Goal: Task Accomplishment & Management: Manage account settings

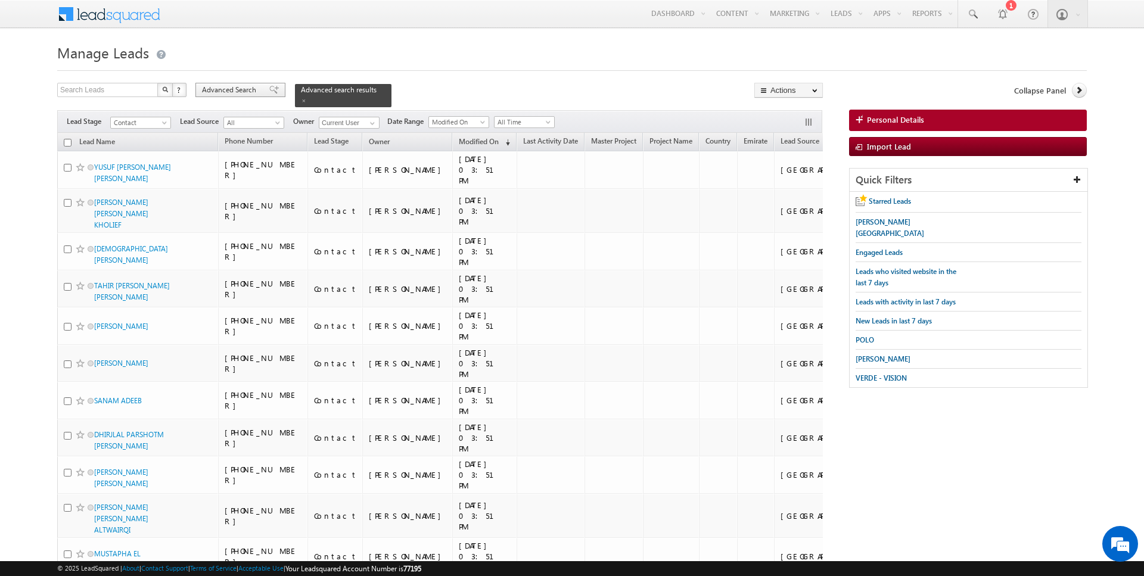
click at [245, 89] on span "Advanced Search" at bounding box center [231, 90] width 58 height 11
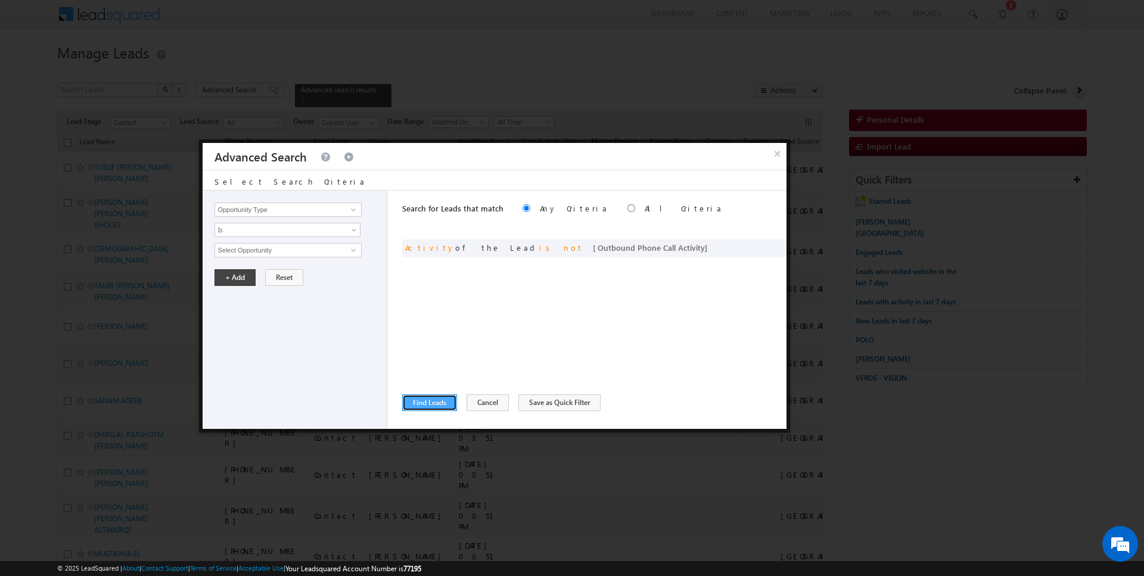
click at [432, 402] on button "Find Leads" at bounding box center [429, 403] width 55 height 17
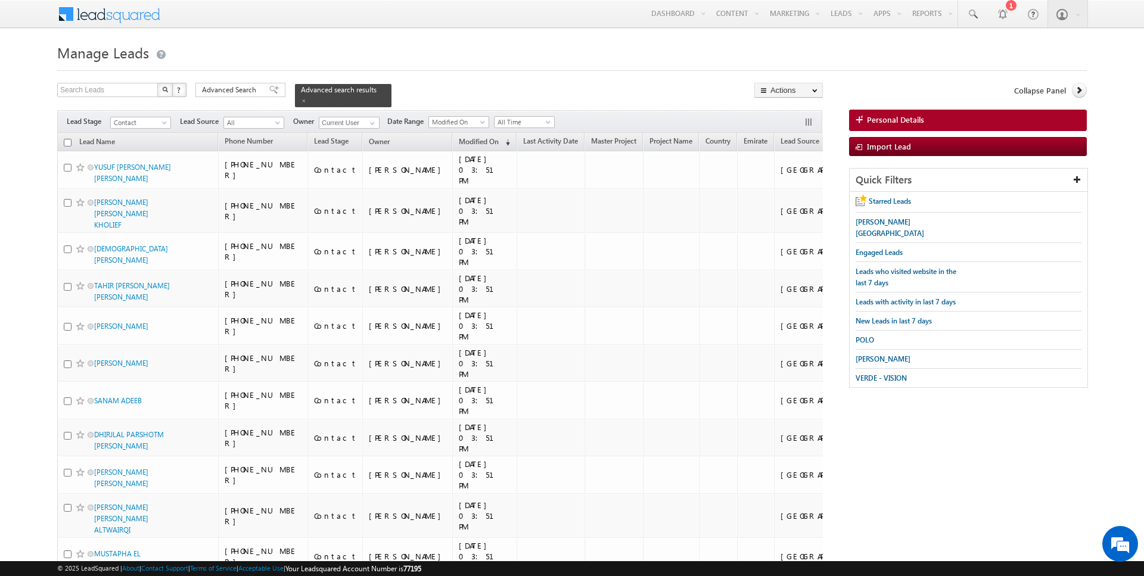
scroll to position [5557, 0]
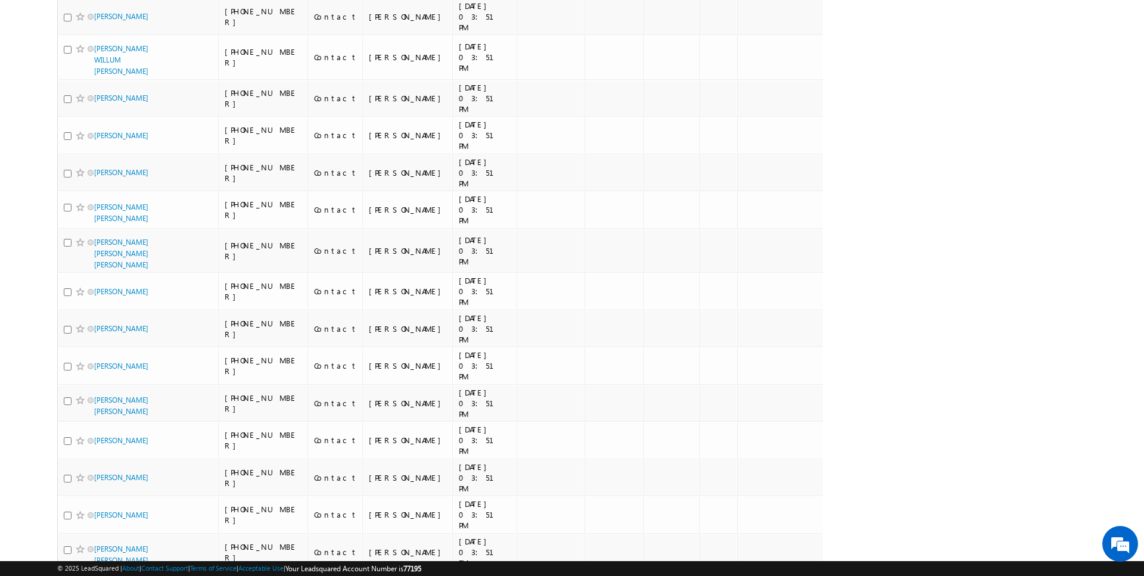
scroll to position [0, 0]
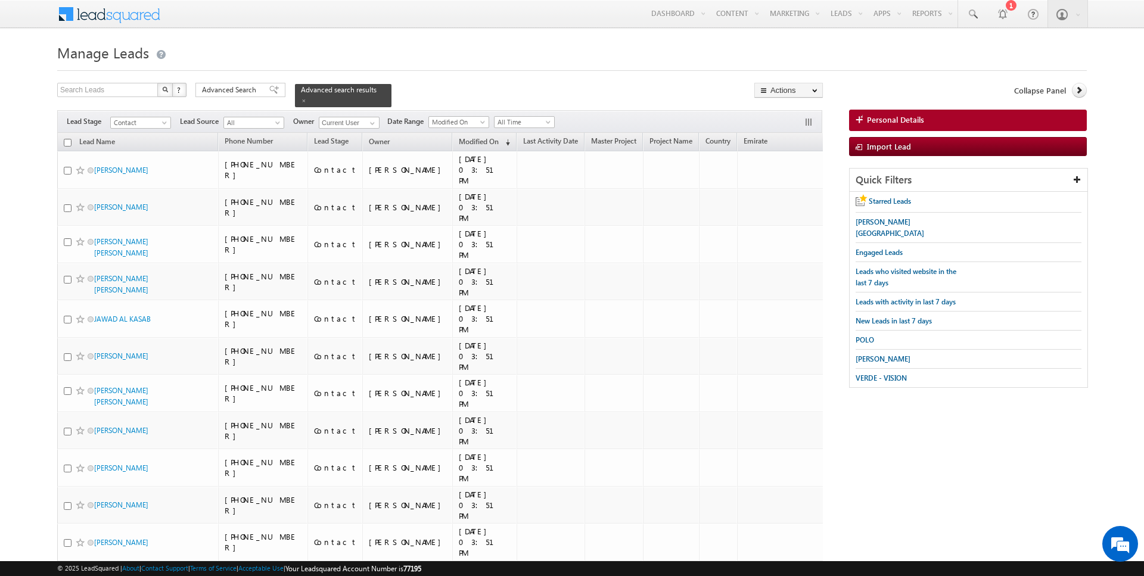
click at [69, 141] on input "checkbox" at bounding box center [68, 143] width 8 height 8
checkbox input "true"
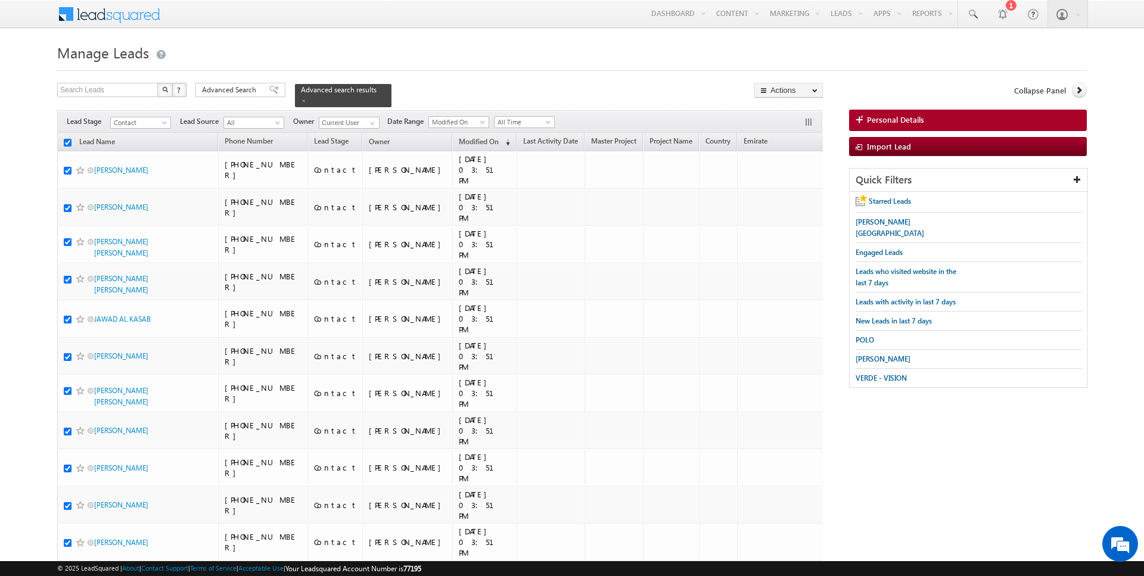
checkbox input "true"
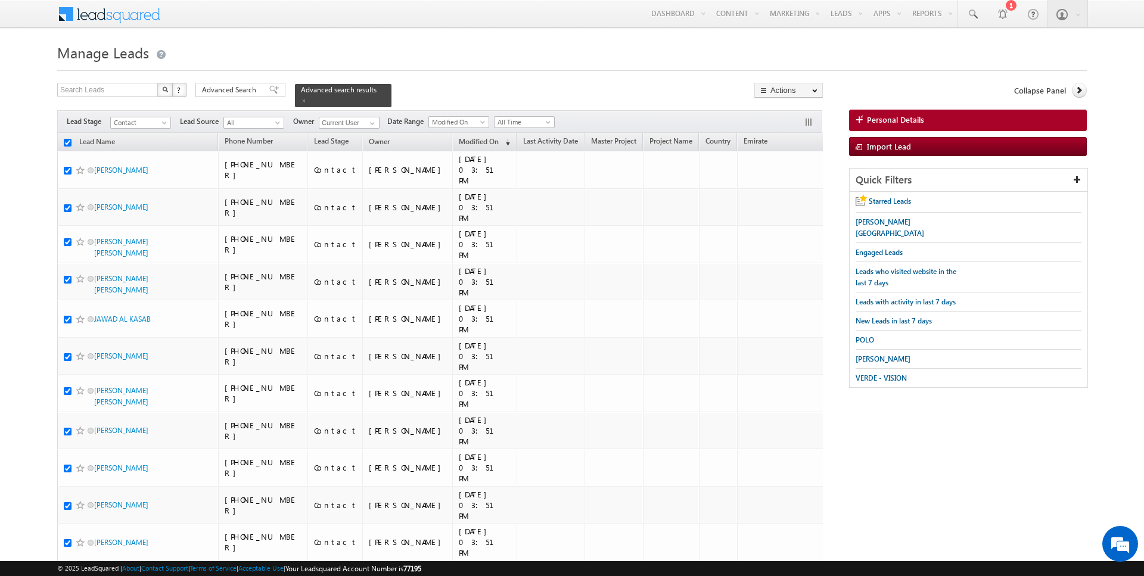
checkbox input "true"
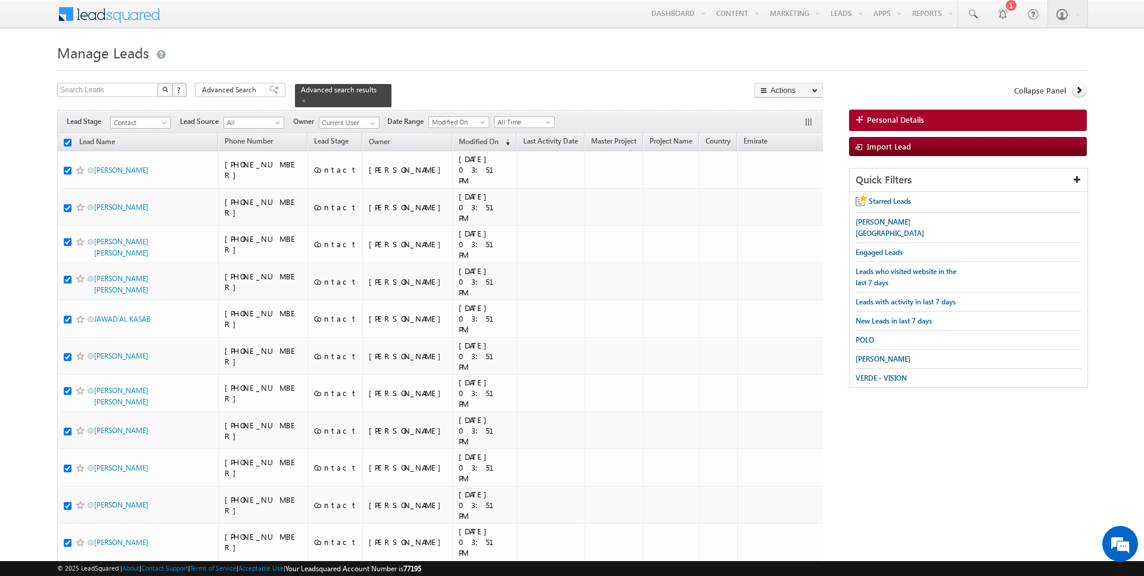
checkbox input "true"
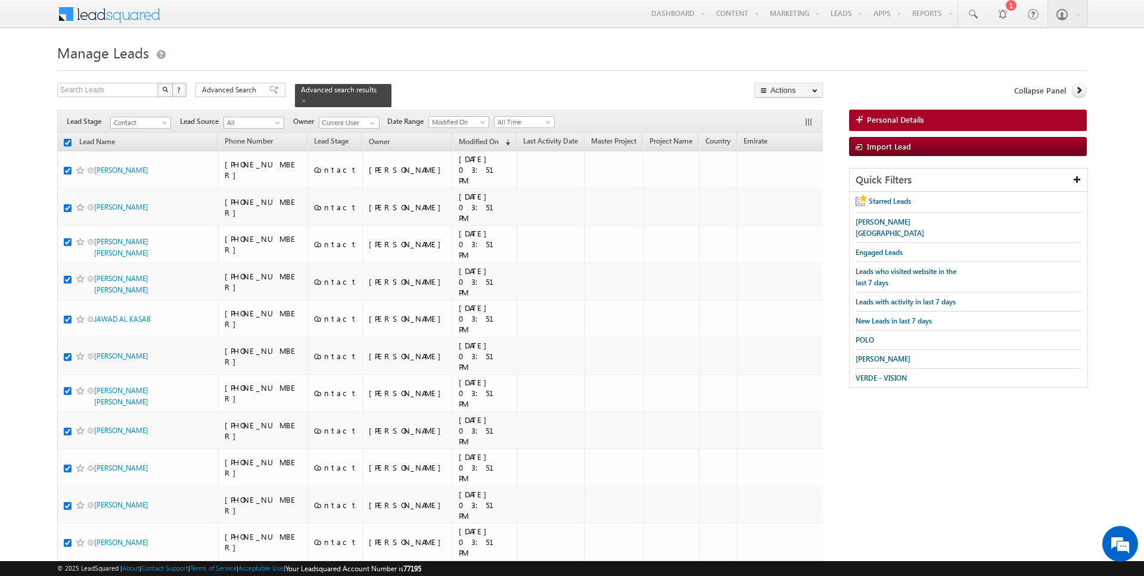
checkbox input "true"
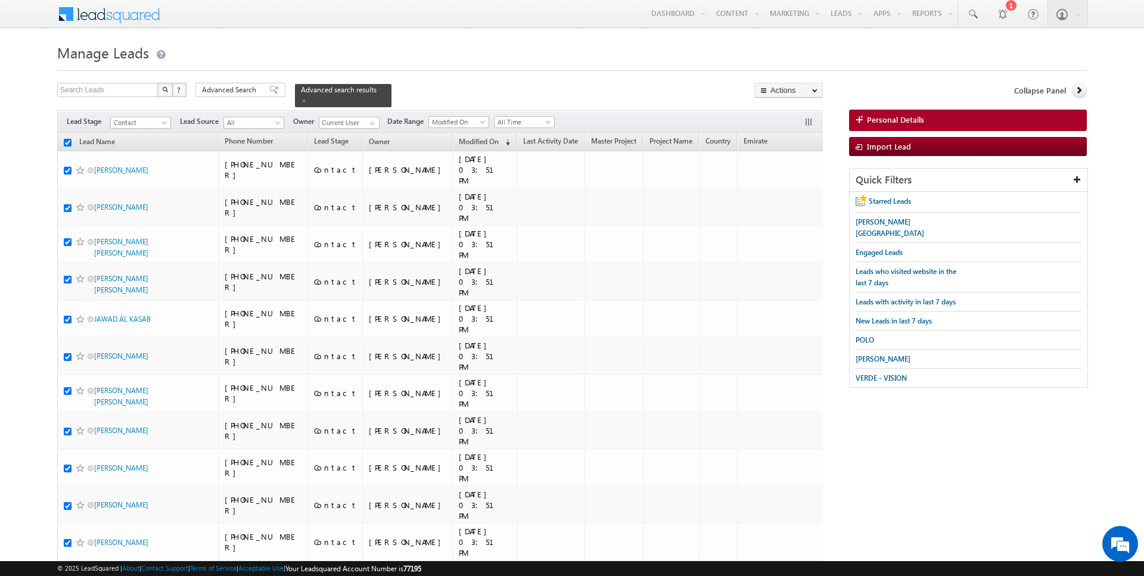
checkbox input "true"
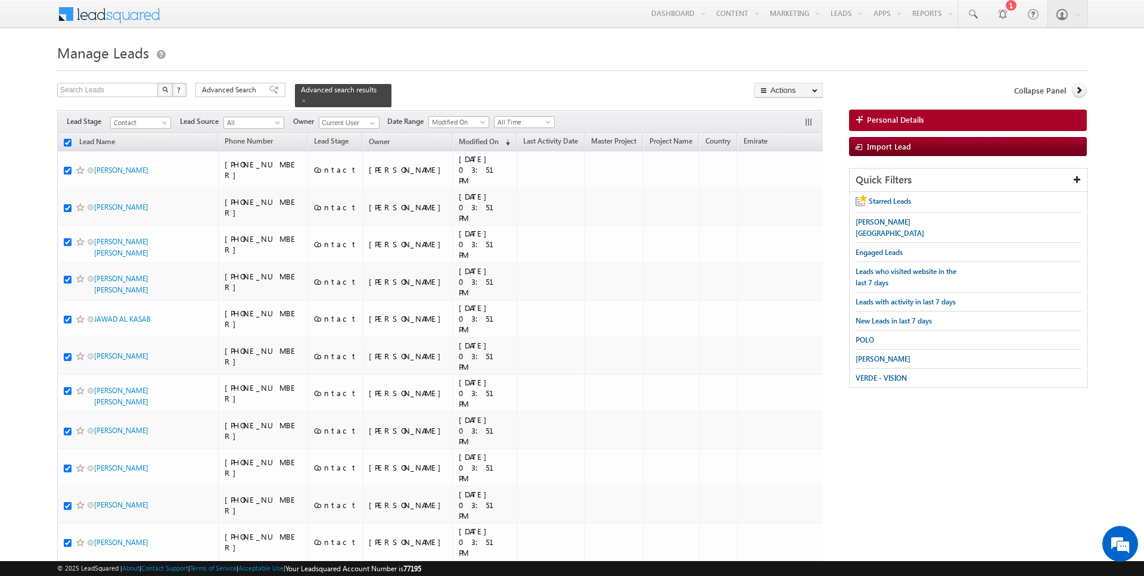
checkbox input "true"
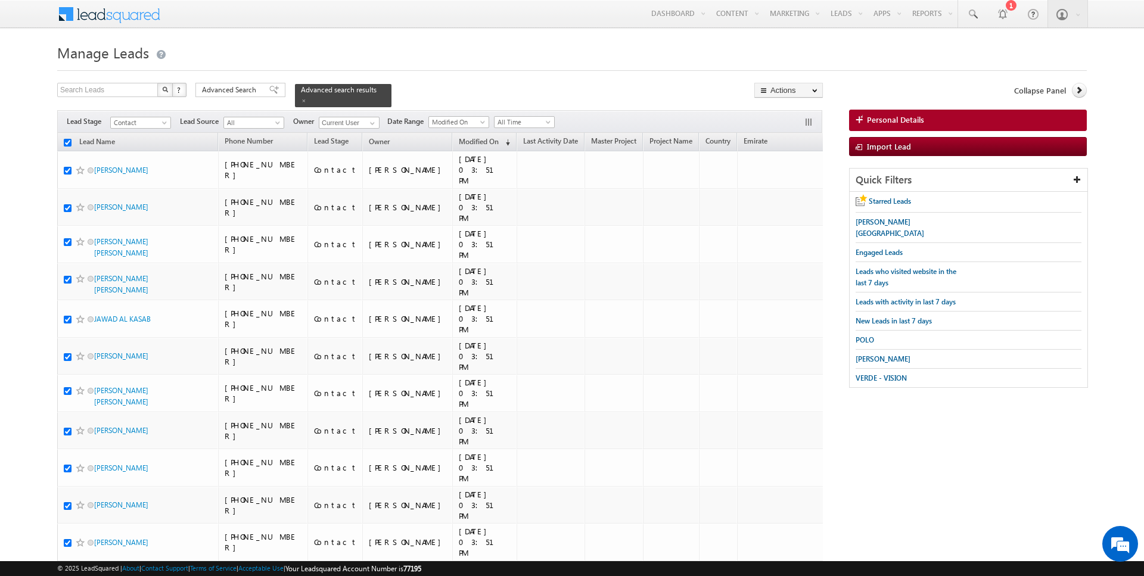
checkbox input "true"
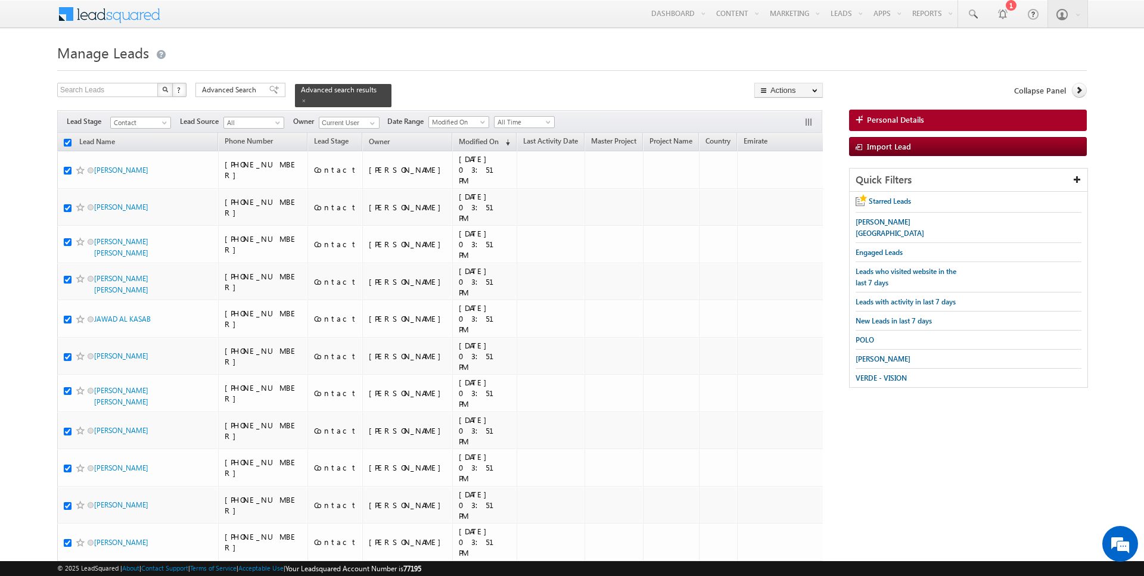
checkbox input "true"
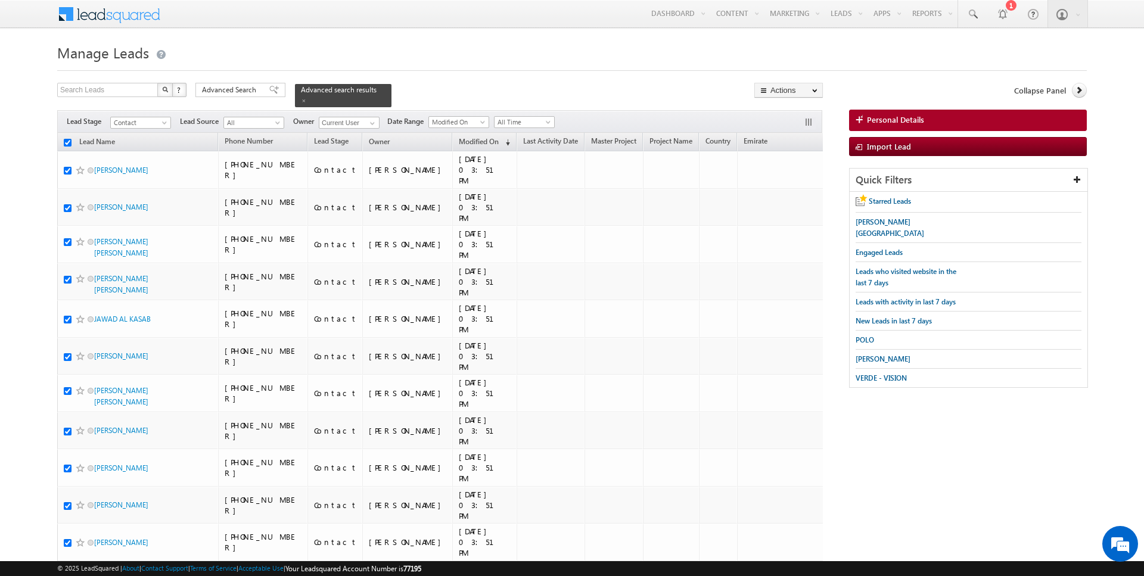
checkbox input "true"
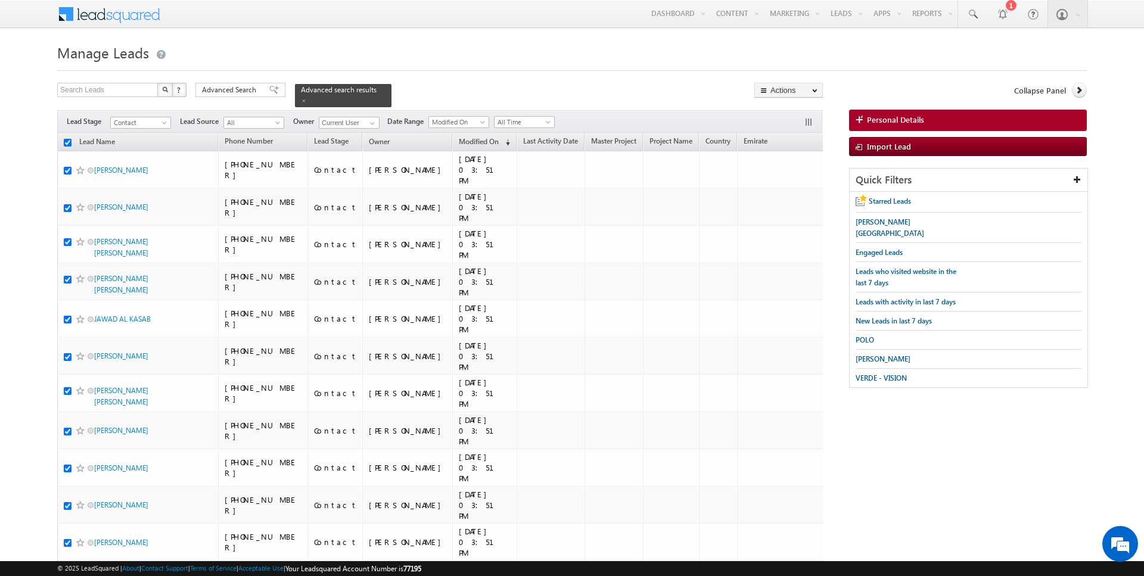
checkbox input "true"
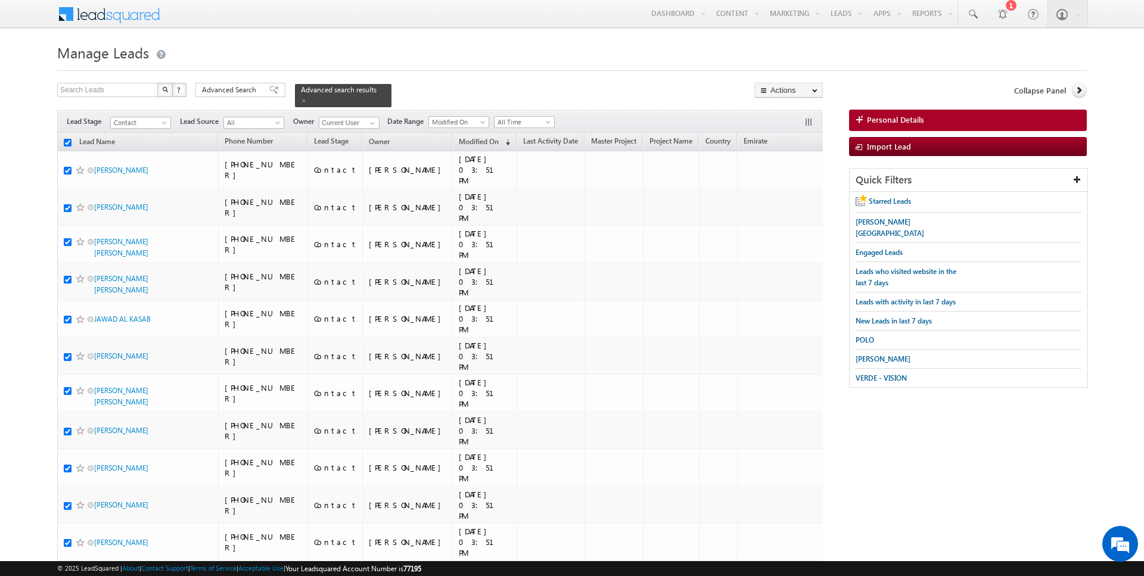
checkbox input "true"
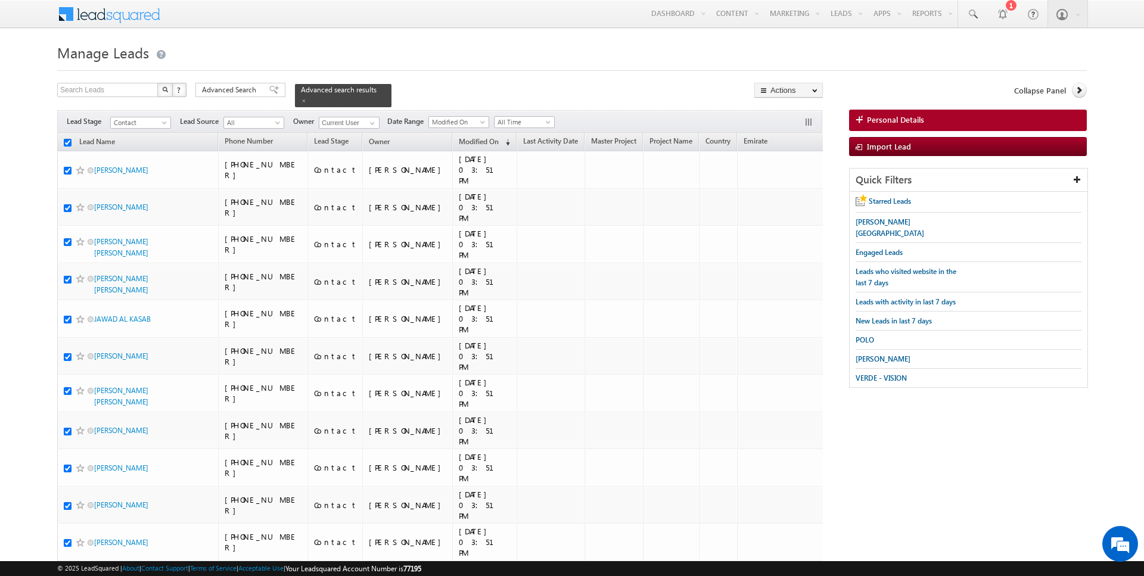
checkbox input "true"
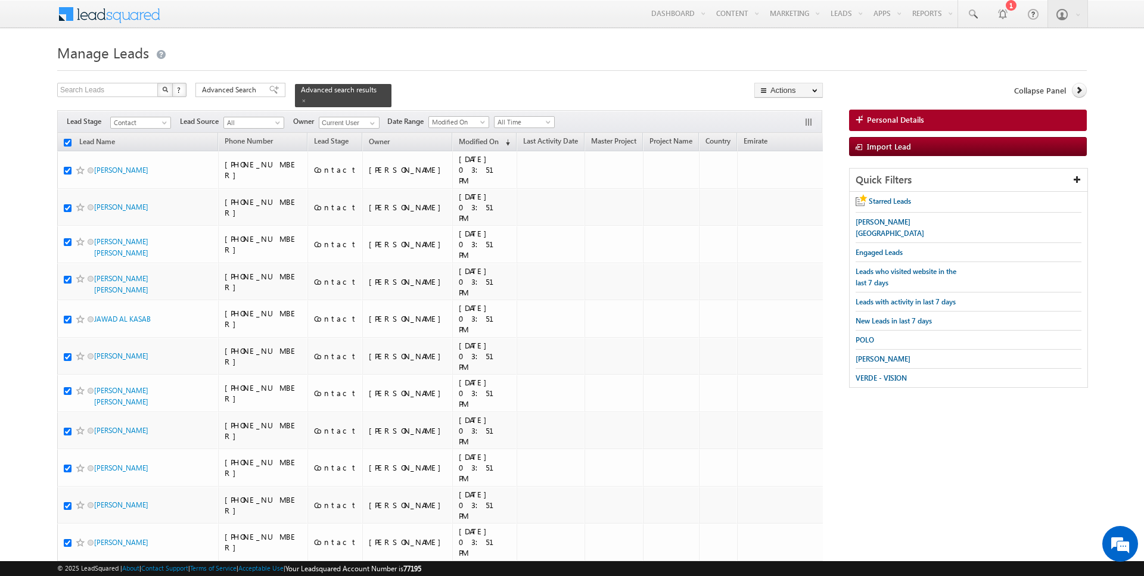
checkbox input "true"
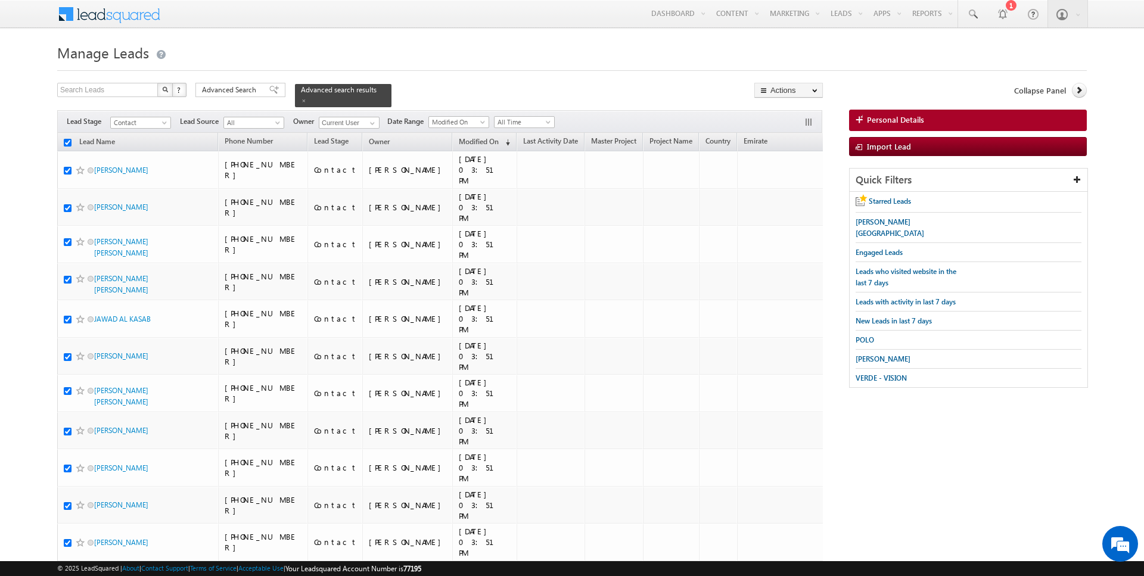
checkbox input "true"
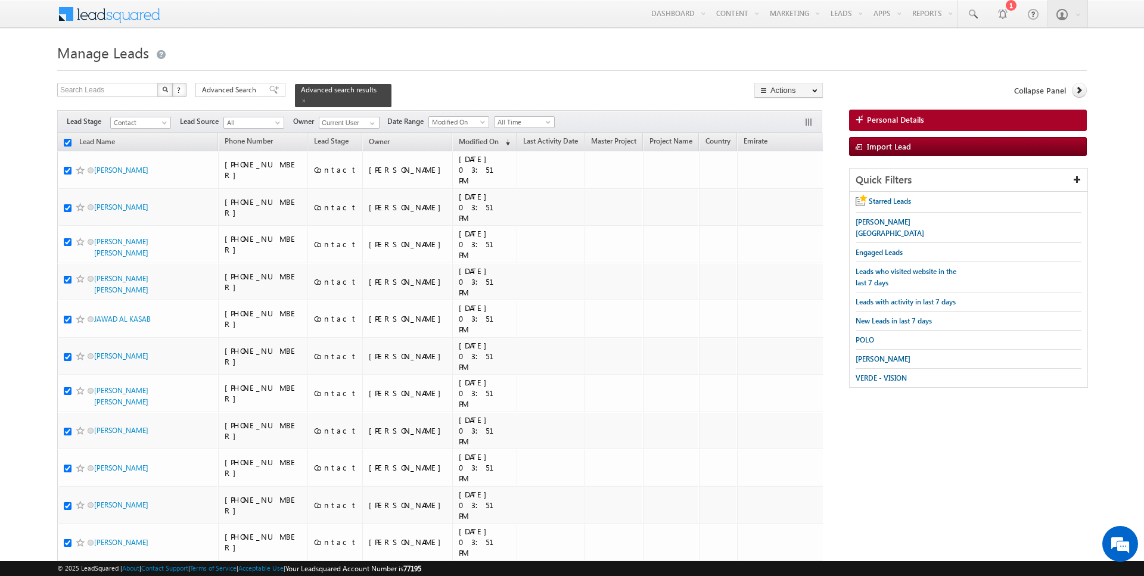
checkbox input "true"
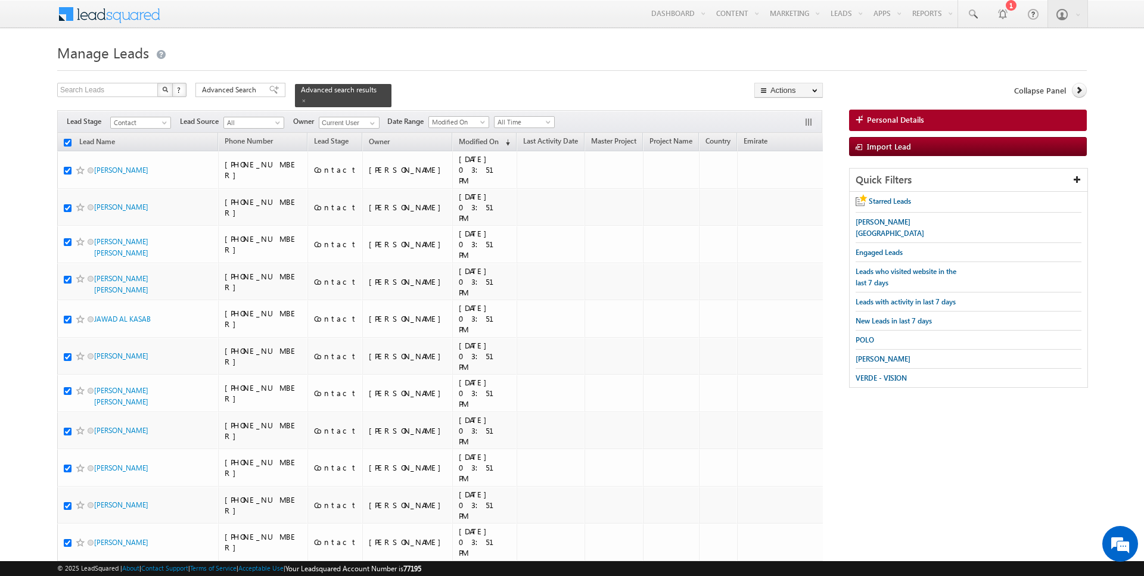
checkbox input "true"
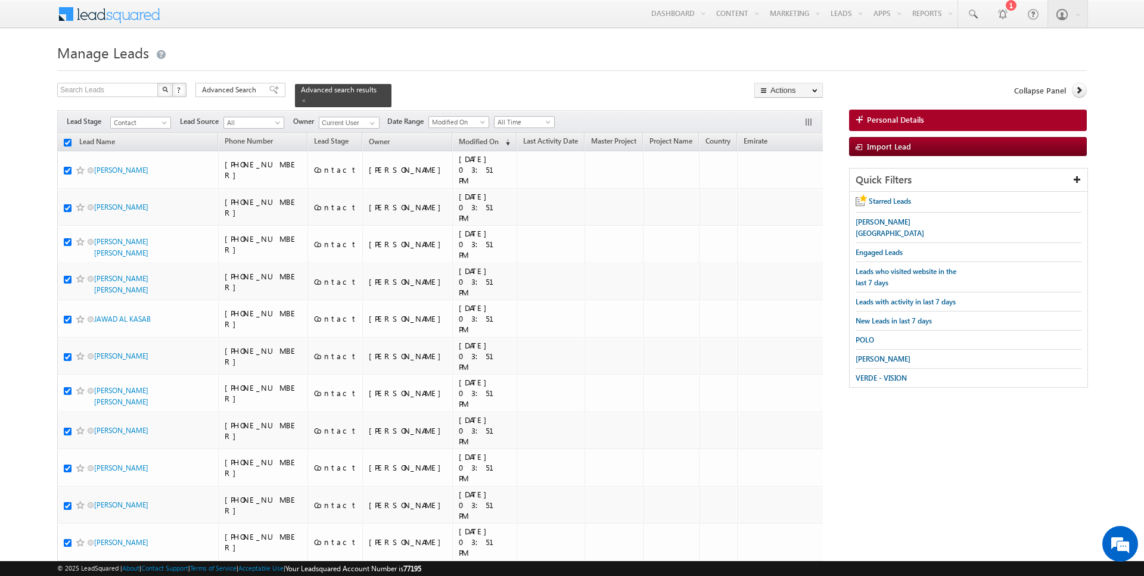
checkbox input "true"
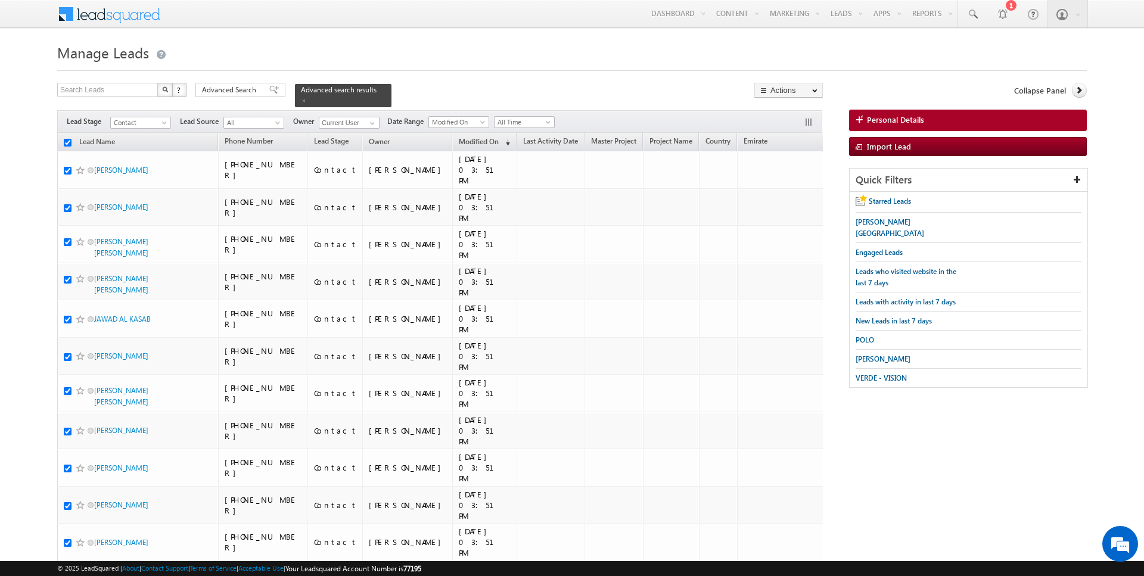
checkbox input "true"
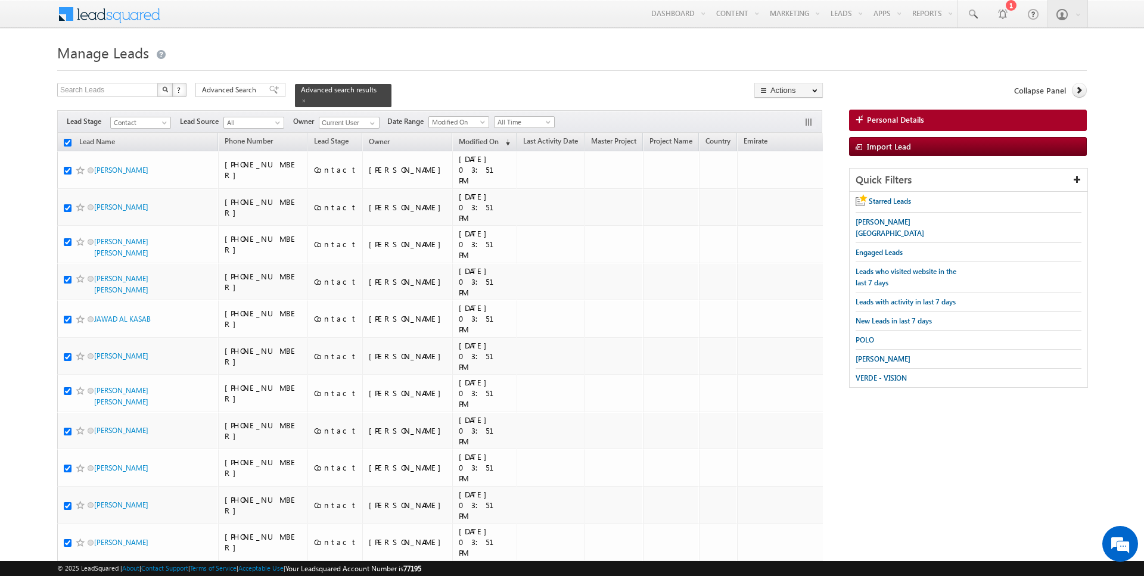
checkbox input "true"
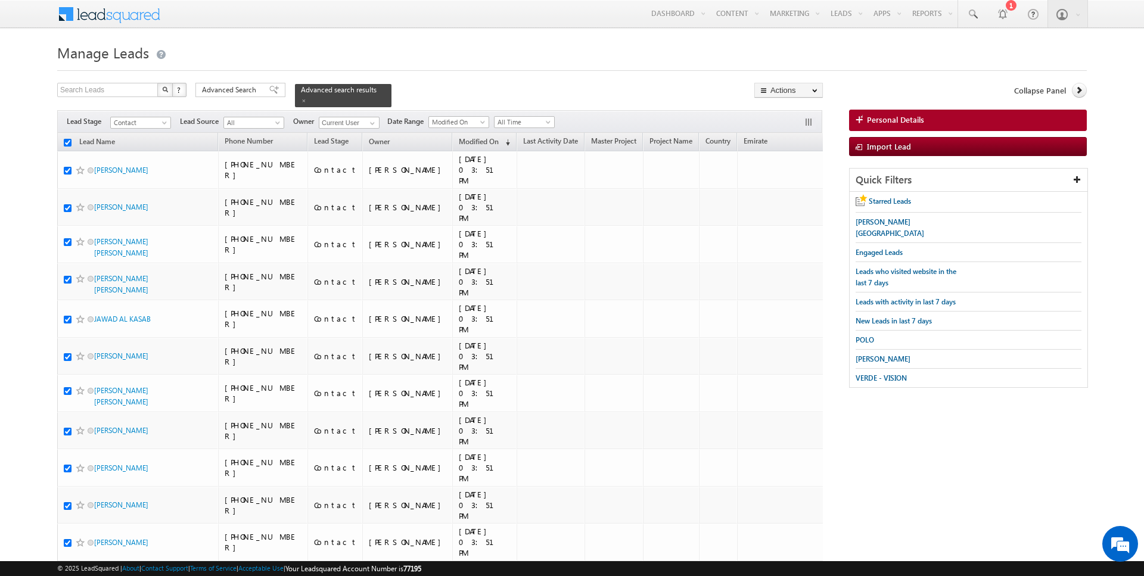
checkbox input "true"
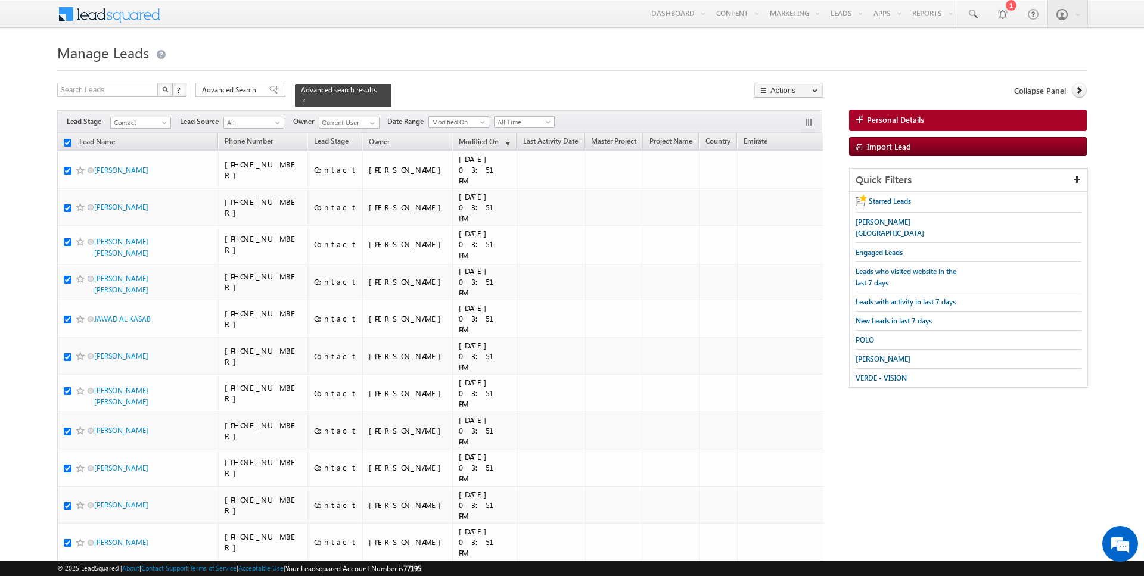
checkbox input "true"
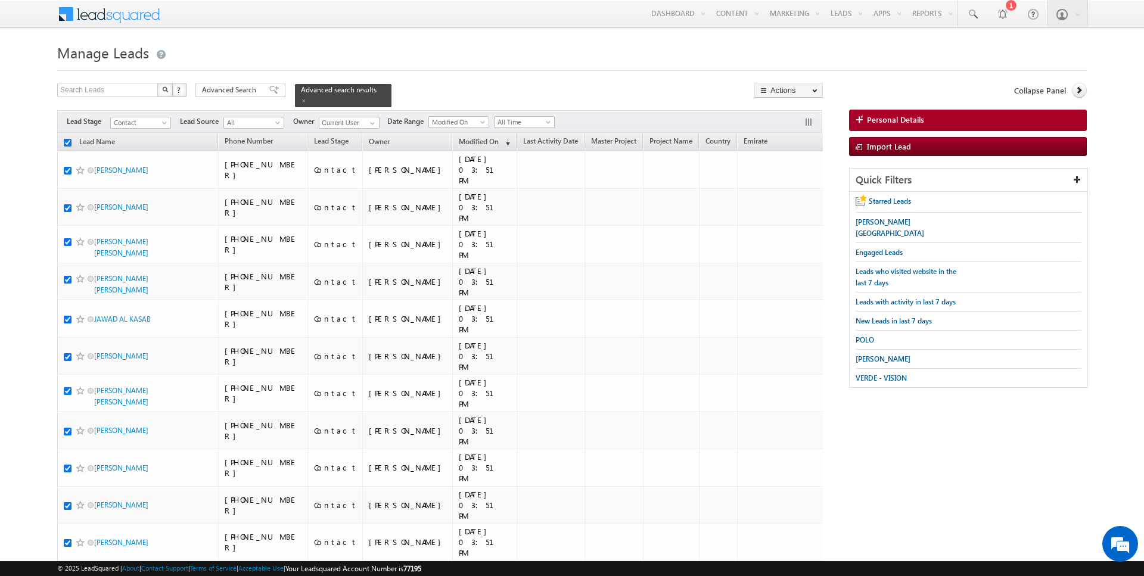
checkbox input "true"
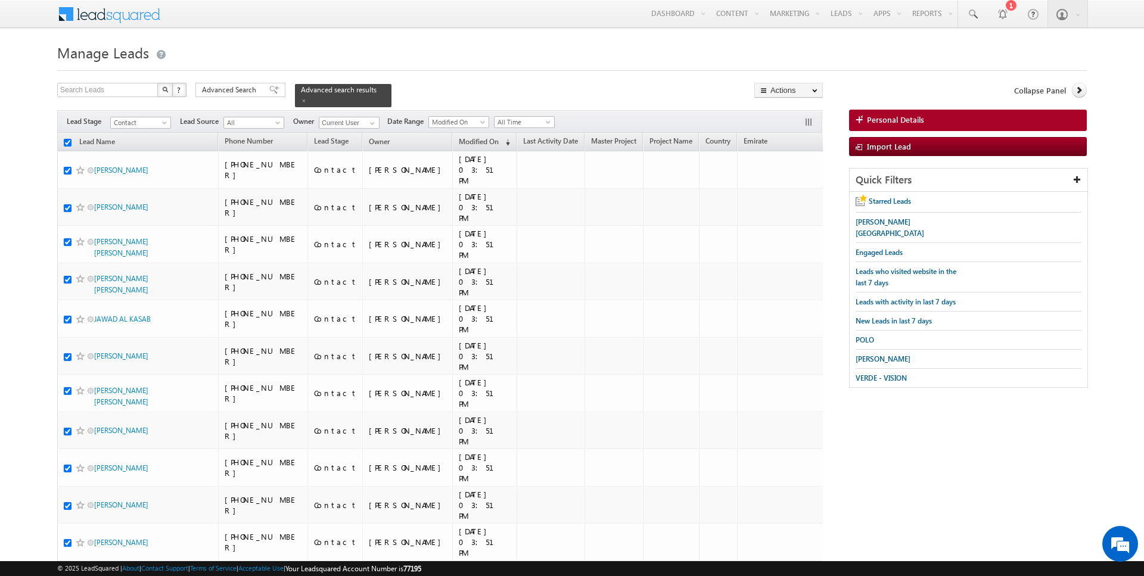
checkbox input "true"
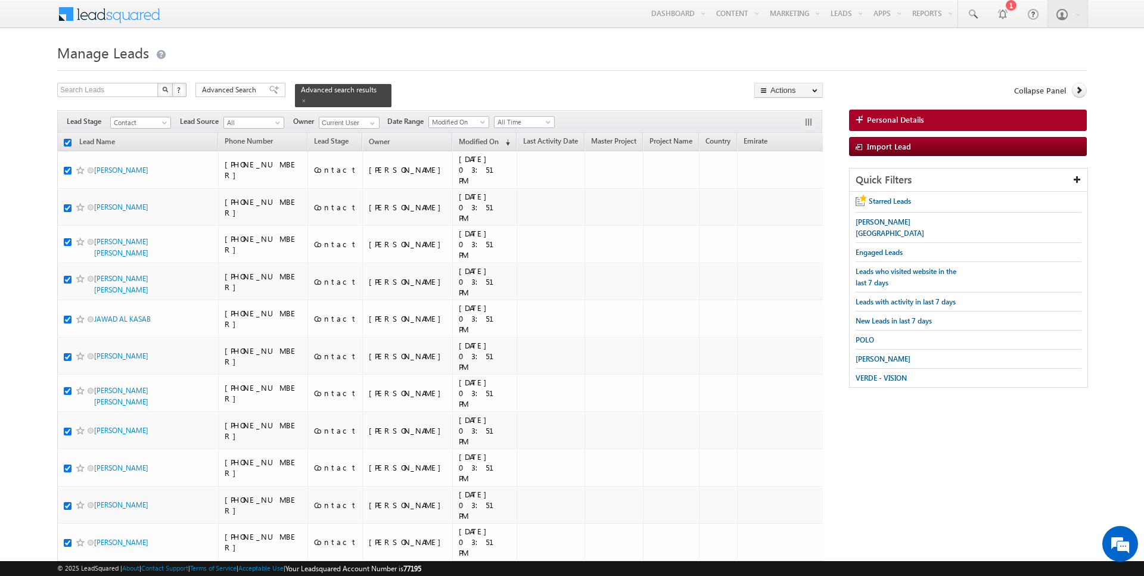
checkbox input "true"
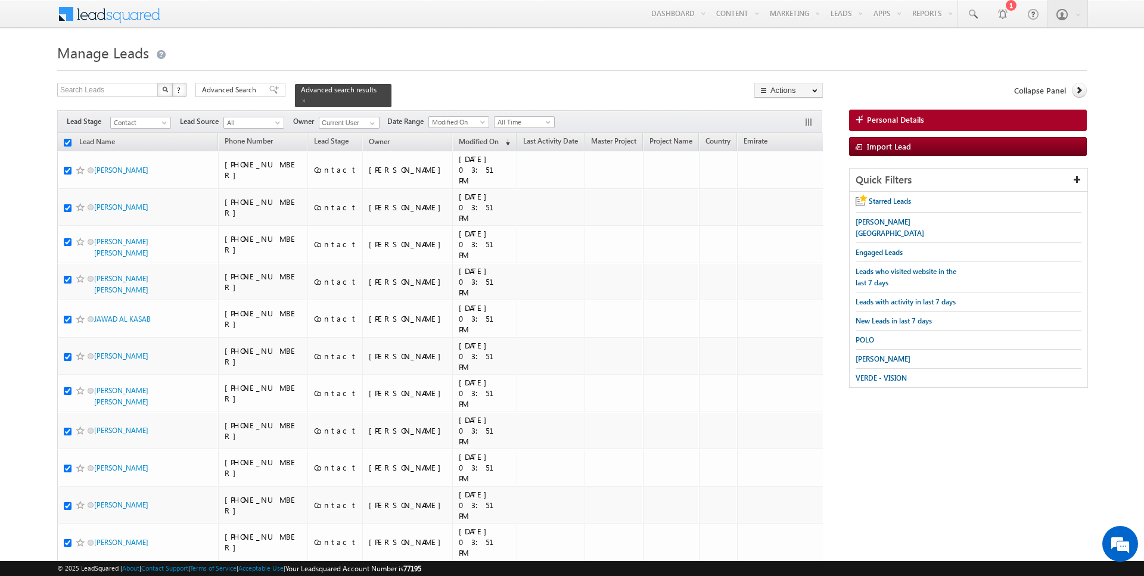
checkbox input "true"
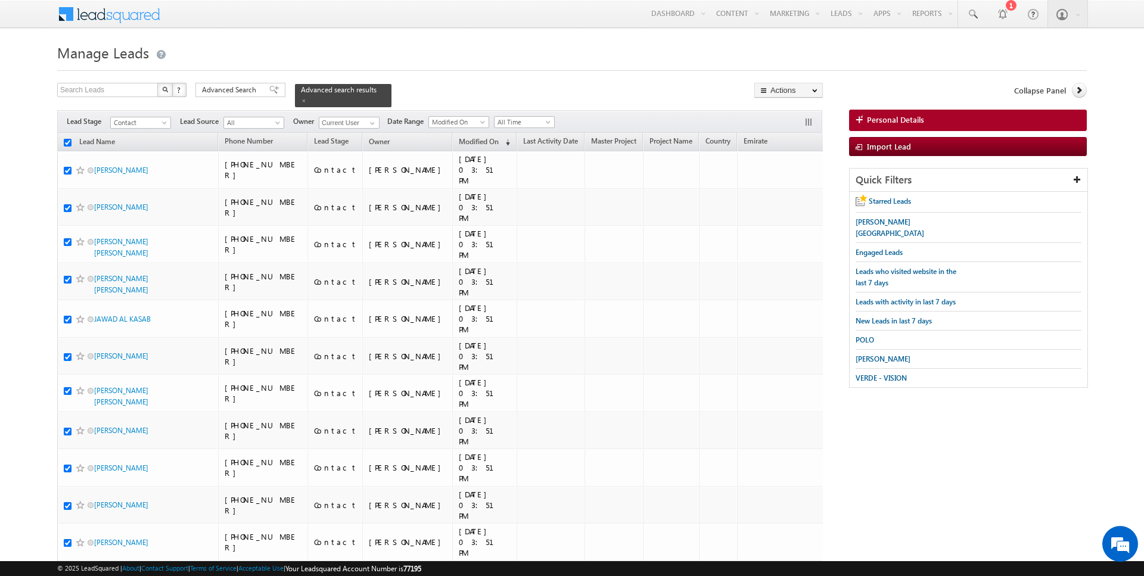
checkbox input "true"
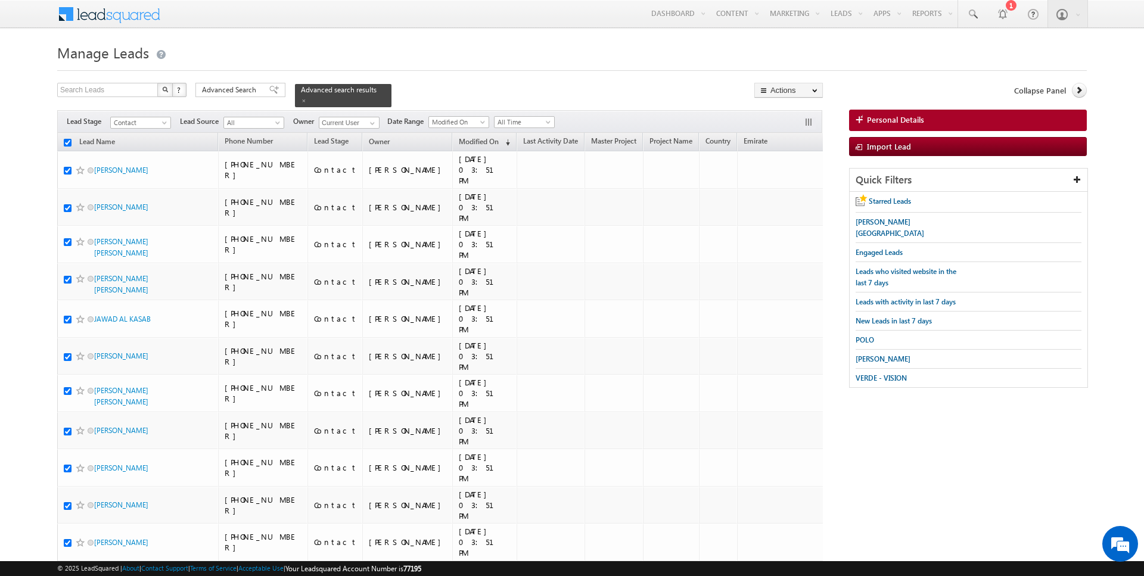
checkbox input "true"
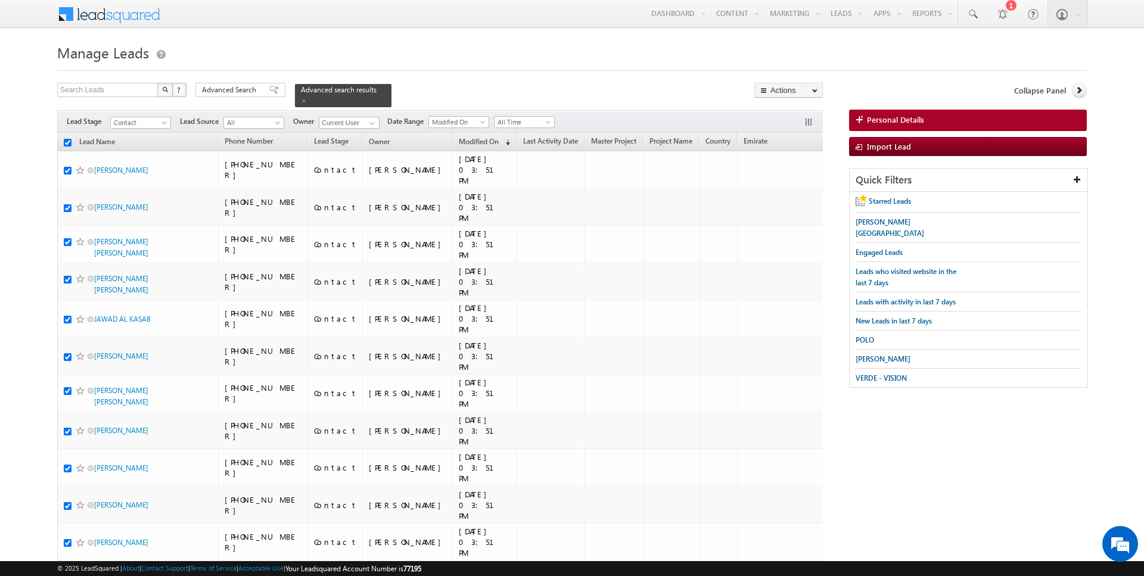
checkbox input "true"
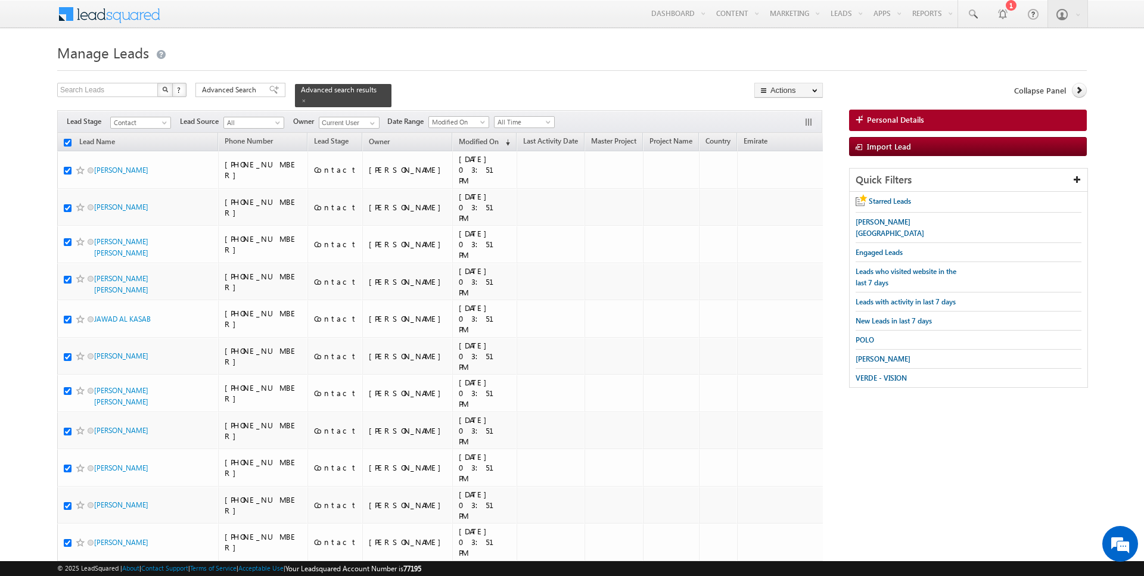
checkbox input "true"
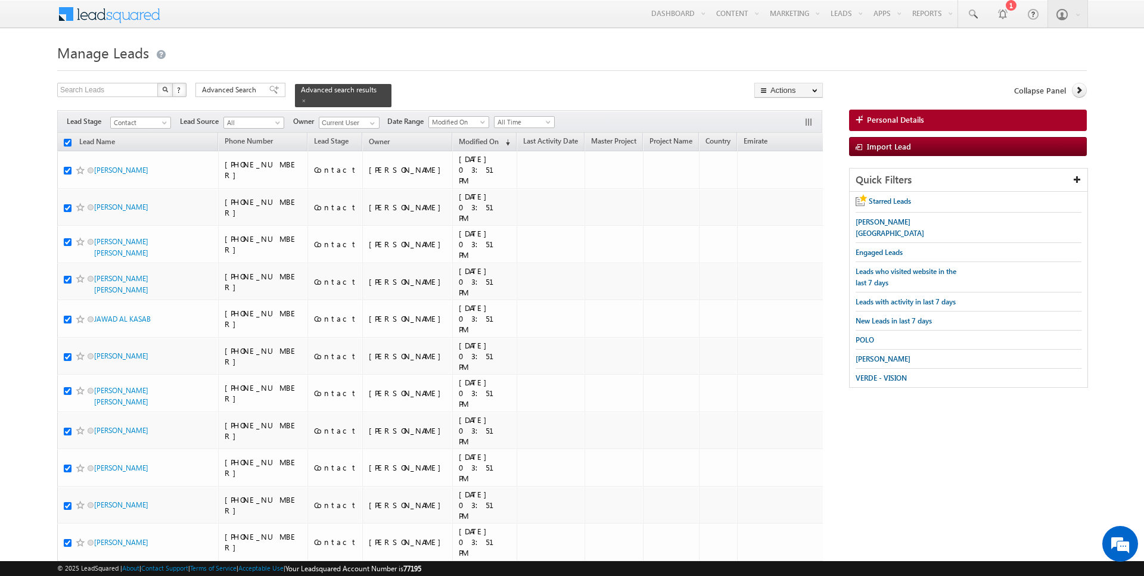
checkbox input "true"
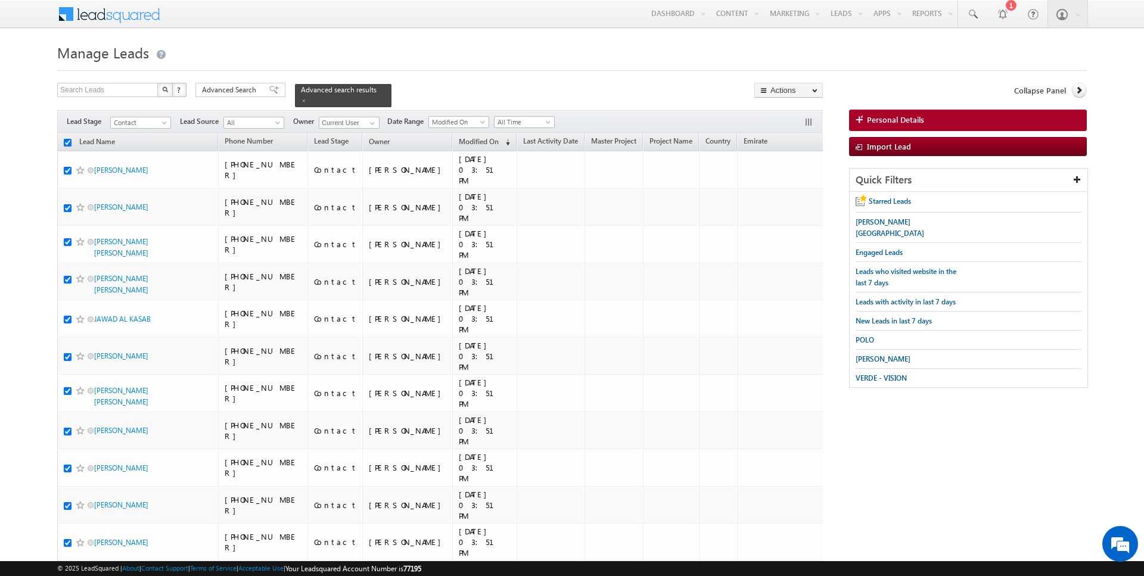
checkbox input "true"
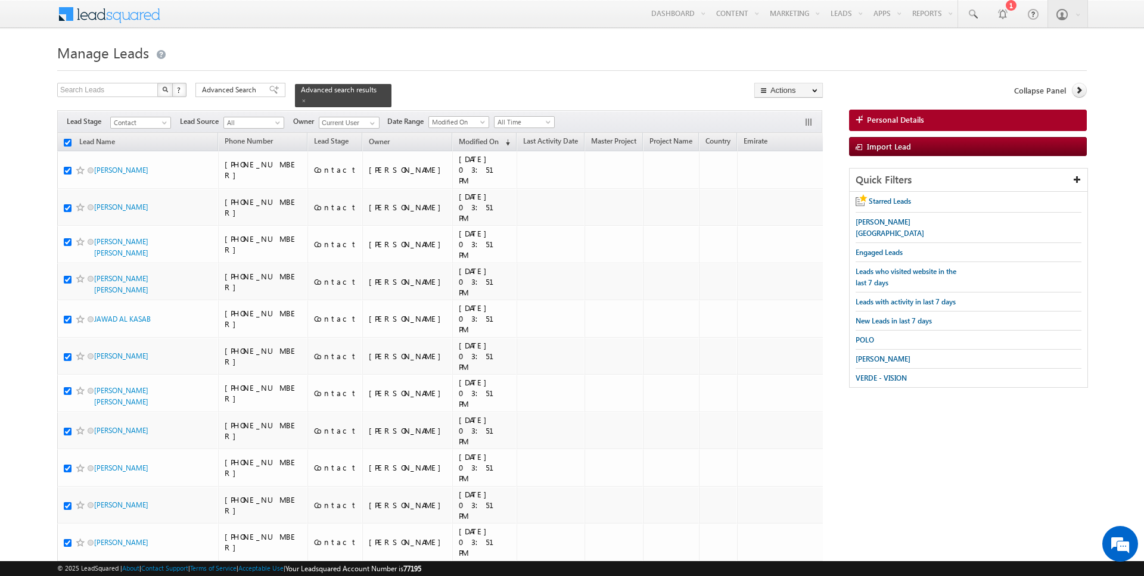
checkbox input "true"
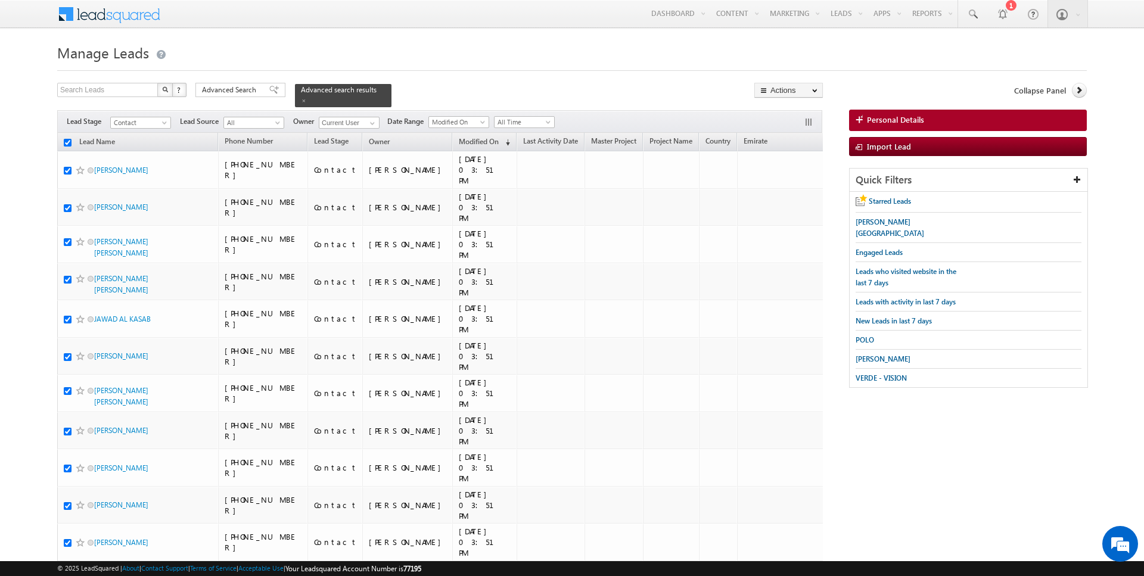
checkbox input "true"
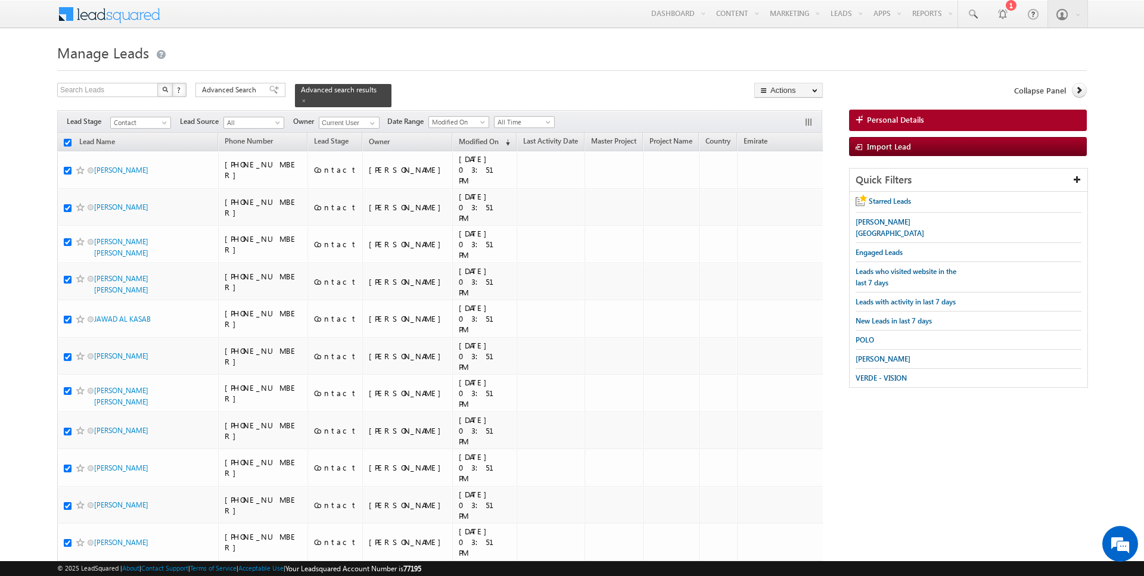
checkbox input "true"
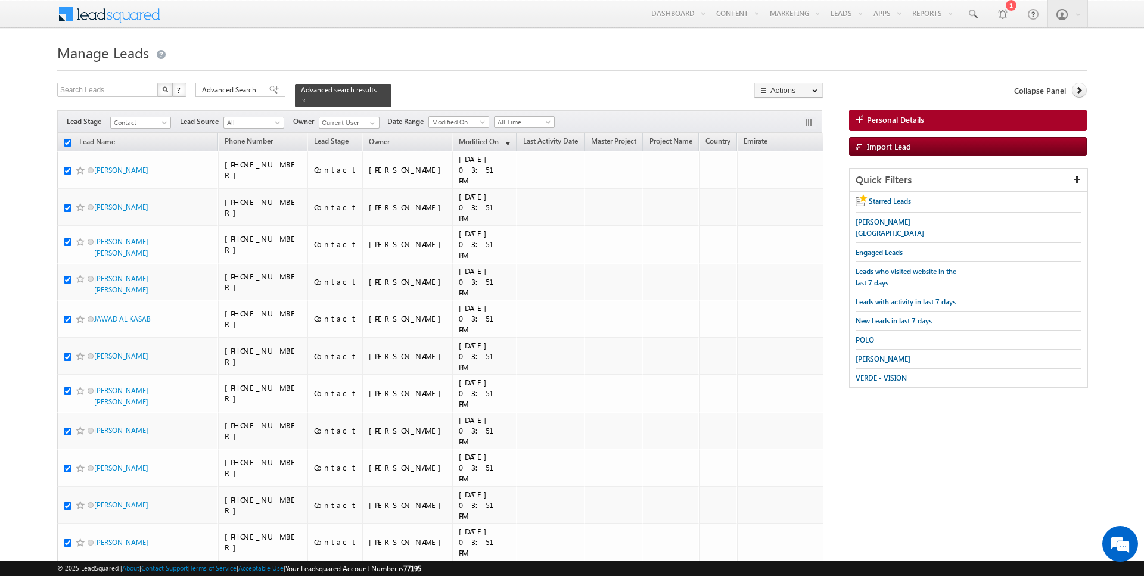
checkbox input "true"
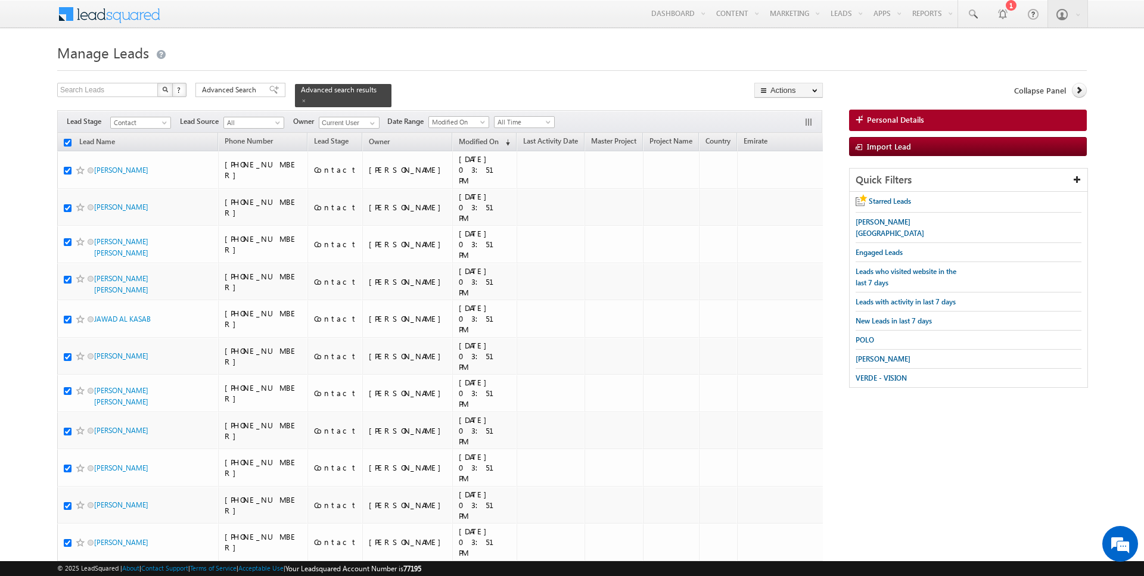
checkbox input "true"
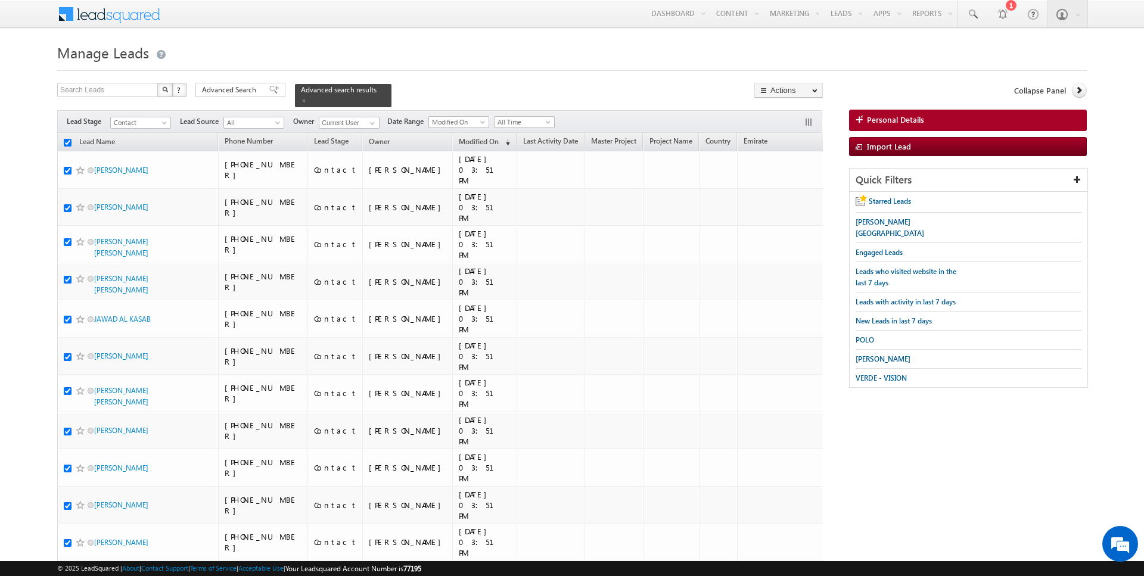
checkbox input "true"
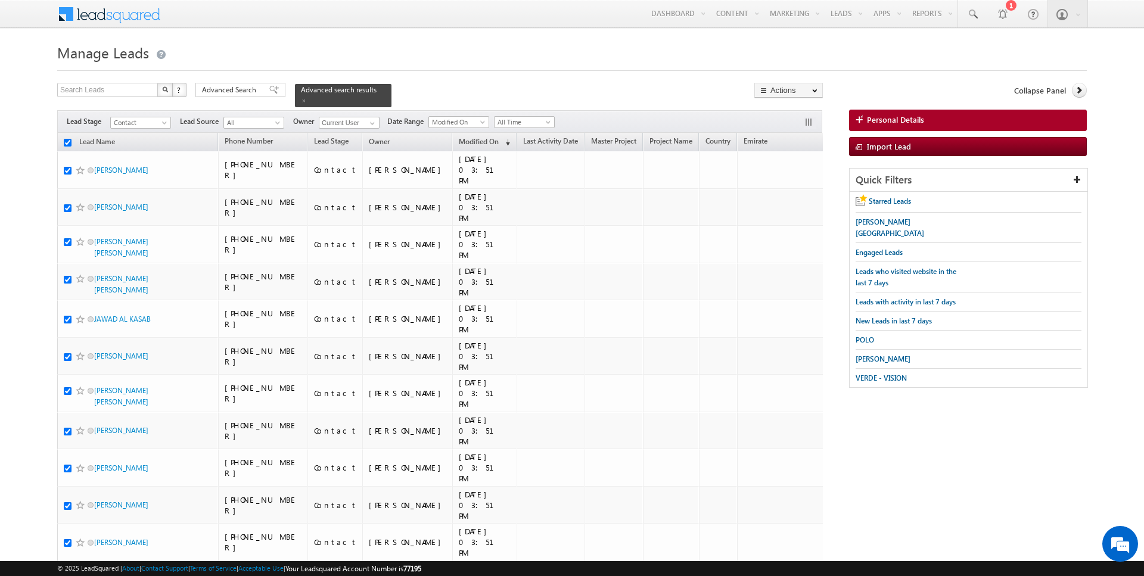
checkbox input "true"
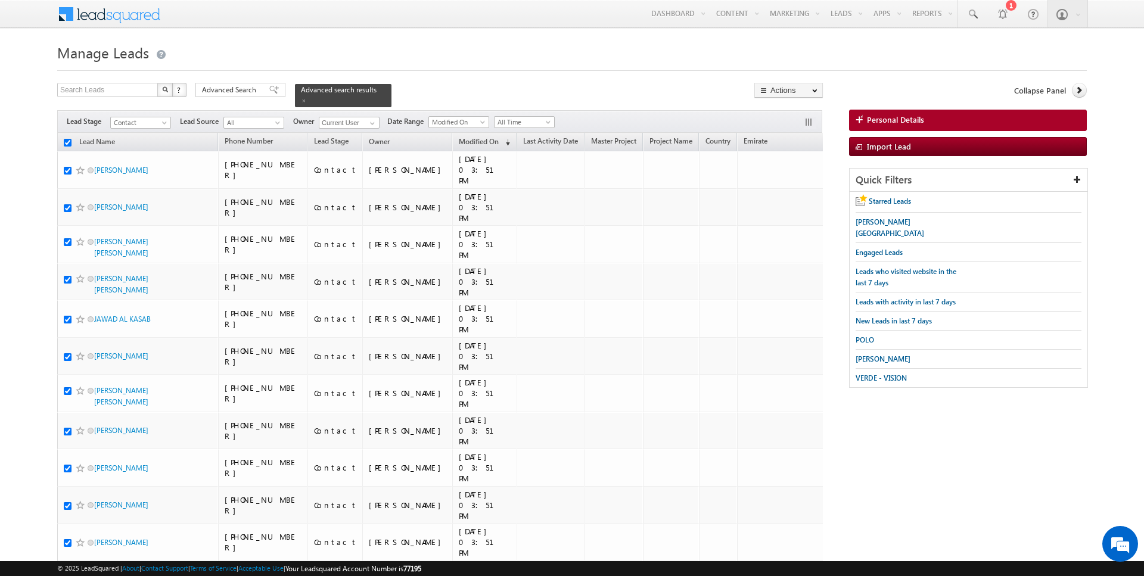
checkbox input "true"
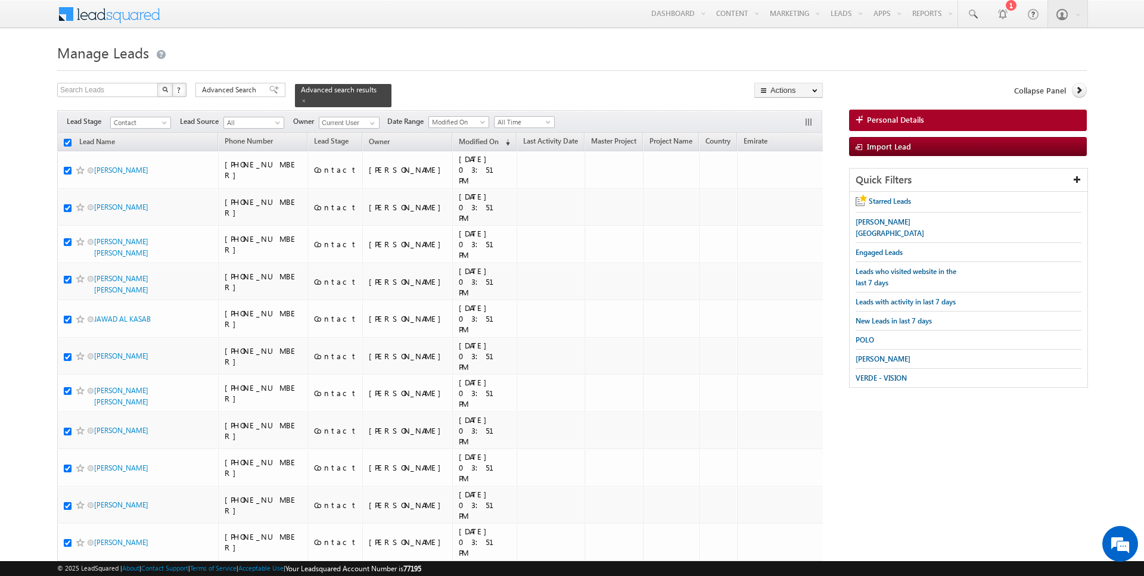
checkbox input "true"
click at [792, 190] on link "Change Owner" at bounding box center [788, 193] width 67 height 14
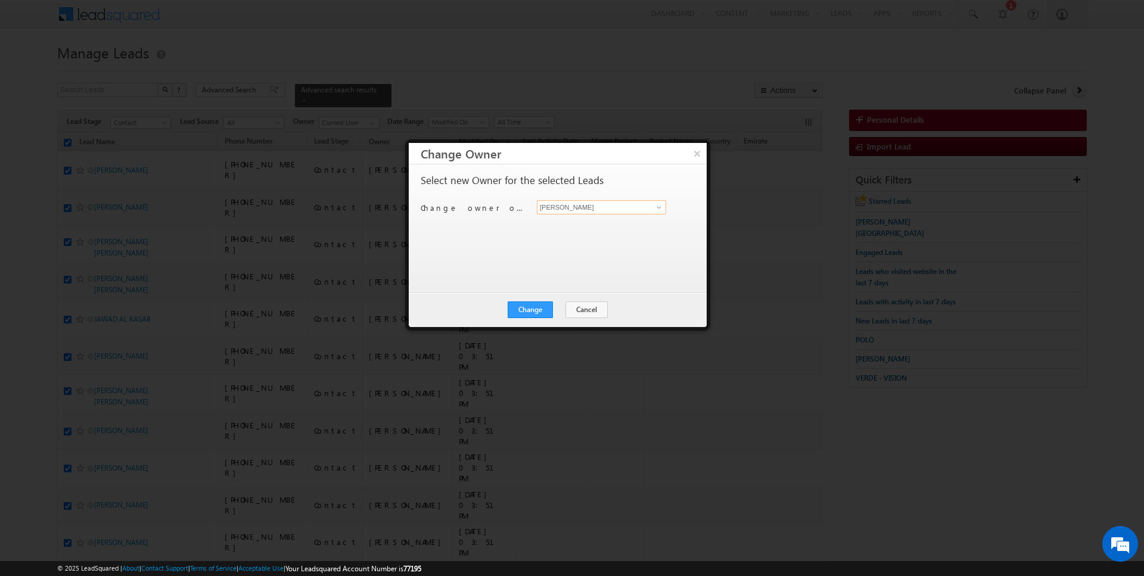
click at [572, 201] on input "[PERSON_NAME]" at bounding box center [601, 207] width 129 height 14
click at [536, 309] on button "Change" at bounding box center [530, 310] width 45 height 17
click at [558, 311] on button "Close" at bounding box center [560, 310] width 38 height 17
